Goal: Information Seeking & Learning: Check status

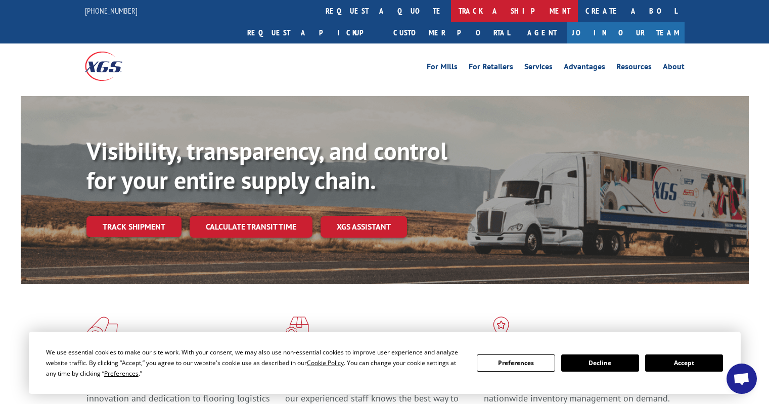
click at [451, 15] on link "track a shipment" at bounding box center [514, 11] width 127 height 22
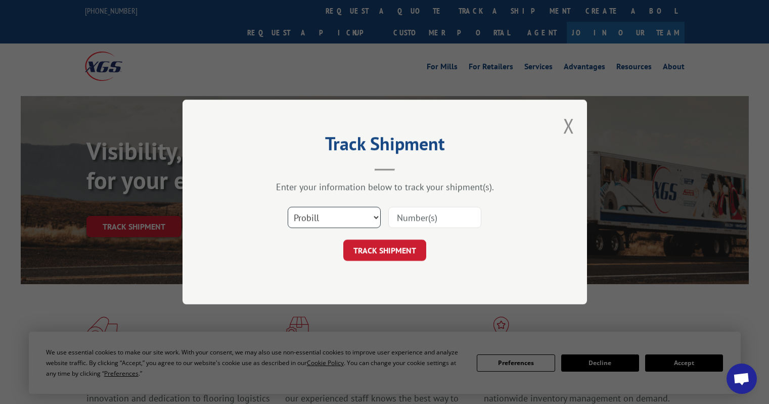
click at [337, 213] on select "Select category... Probill BOL PO" at bounding box center [334, 217] width 93 height 21
select select "po"
click at [288, 207] on select "Select category... Probill BOL PO" at bounding box center [334, 217] width 93 height 21
click at [394, 218] on input at bounding box center [434, 217] width 93 height 21
type input "OH103434"
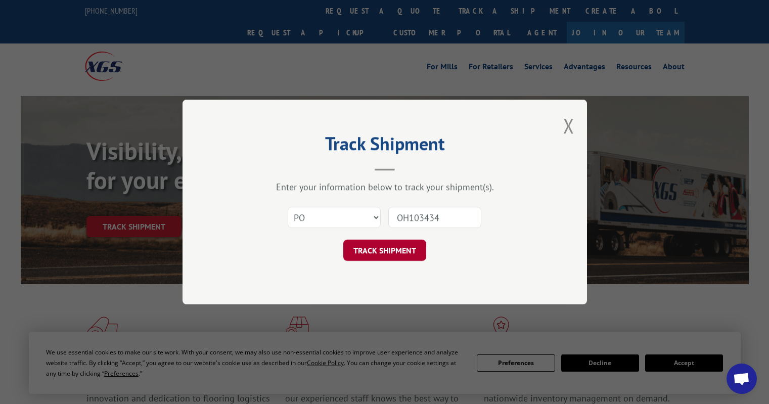
click at [382, 258] on button "TRACK SHIPMENT" at bounding box center [384, 250] width 83 height 21
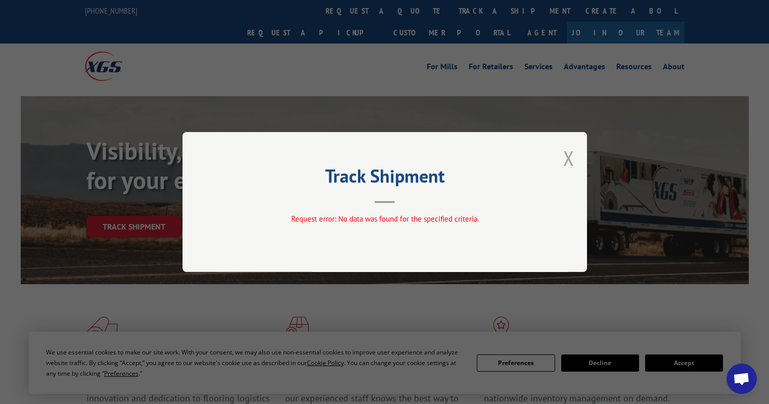
click at [566, 157] on button "Close modal" at bounding box center [568, 158] width 11 height 27
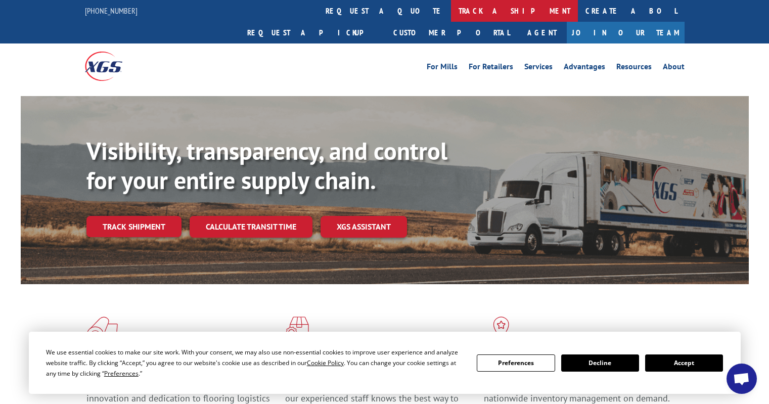
click at [451, 12] on link "track a shipment" at bounding box center [514, 11] width 127 height 22
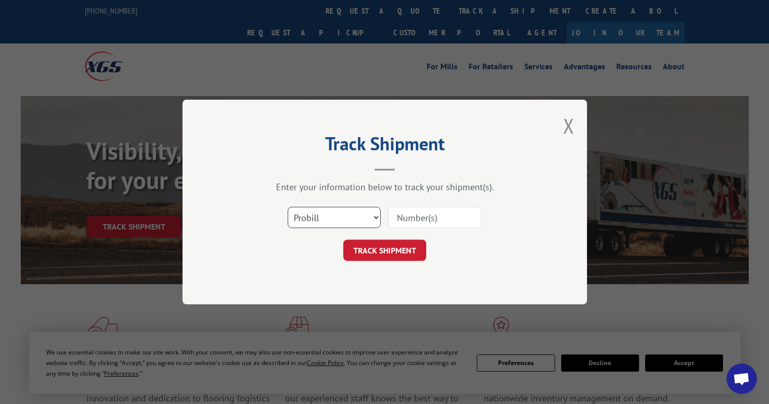
click at [351, 219] on select "Select category... Probill BOL PO" at bounding box center [334, 217] width 93 height 21
select select "po"
click at [288, 207] on select "Select category... Probill BOL PO" at bounding box center [334, 217] width 93 height 21
click at [403, 219] on input at bounding box center [434, 217] width 93 height 21
type input "5512023"
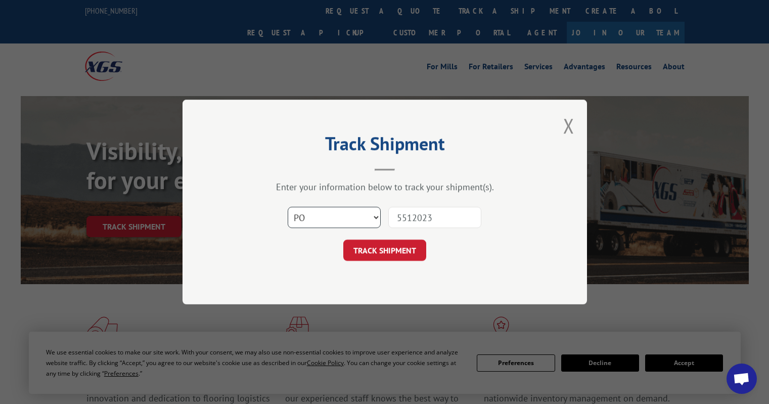
click at [371, 215] on select "Select category... Probill BOL PO" at bounding box center [334, 217] width 93 height 21
select select "bol"
click at [288, 207] on select "Select category... Probill BOL PO" at bounding box center [334, 217] width 93 height 21
click at [387, 253] on button "TRACK SHIPMENT" at bounding box center [384, 250] width 83 height 21
